Goal: Task Accomplishment & Management: Manage account settings

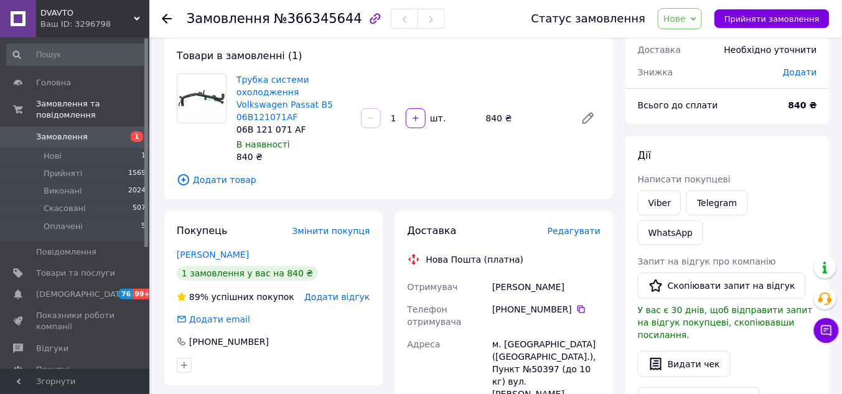
scroll to position [100, 0]
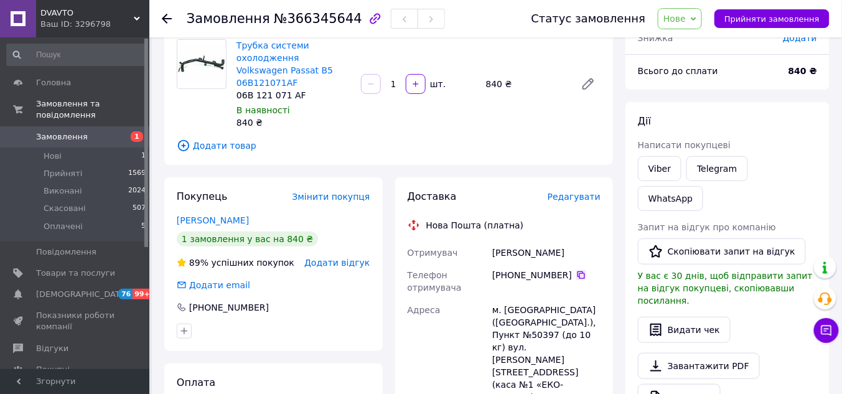
click at [576, 270] on icon at bounding box center [581, 275] width 10 height 10
click at [167, 16] on icon at bounding box center [167, 19] width 10 height 10
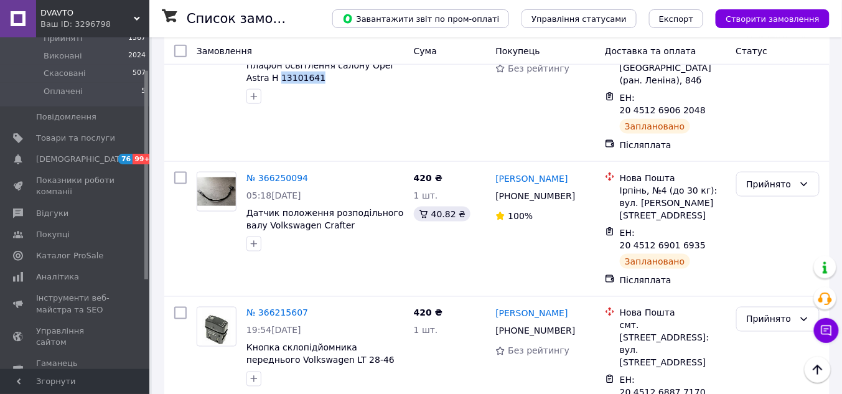
scroll to position [149, 0]
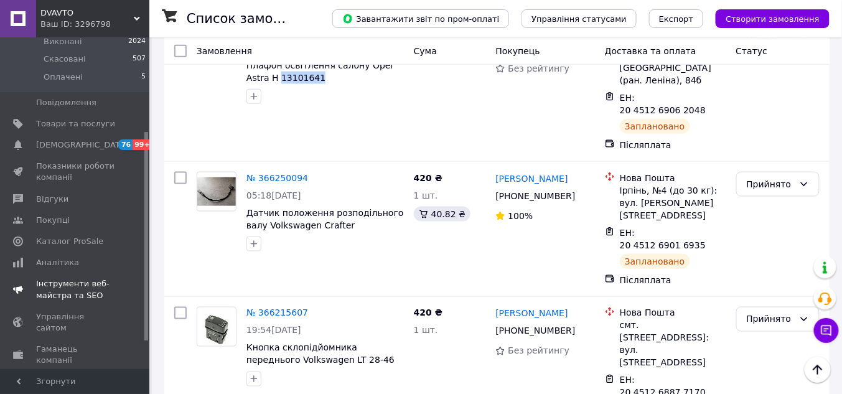
click at [54, 236] on span "Каталог ProSale" at bounding box center [69, 241] width 67 height 11
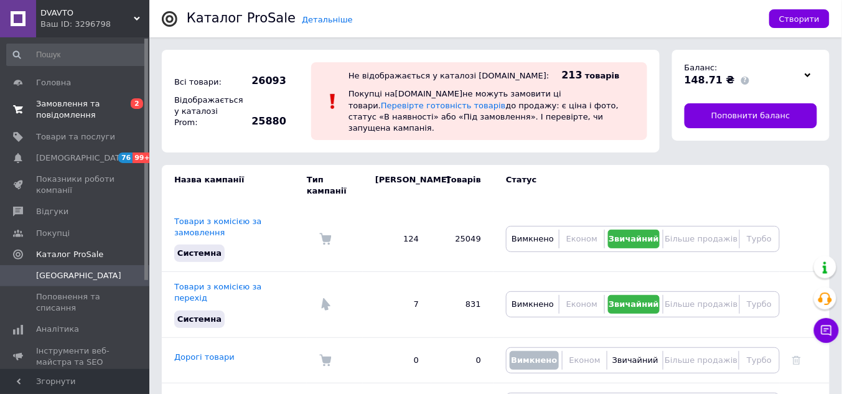
click at [76, 105] on span "Замовлення та повідомлення" at bounding box center [75, 109] width 79 height 22
